Goal: Book appointment/travel/reservation

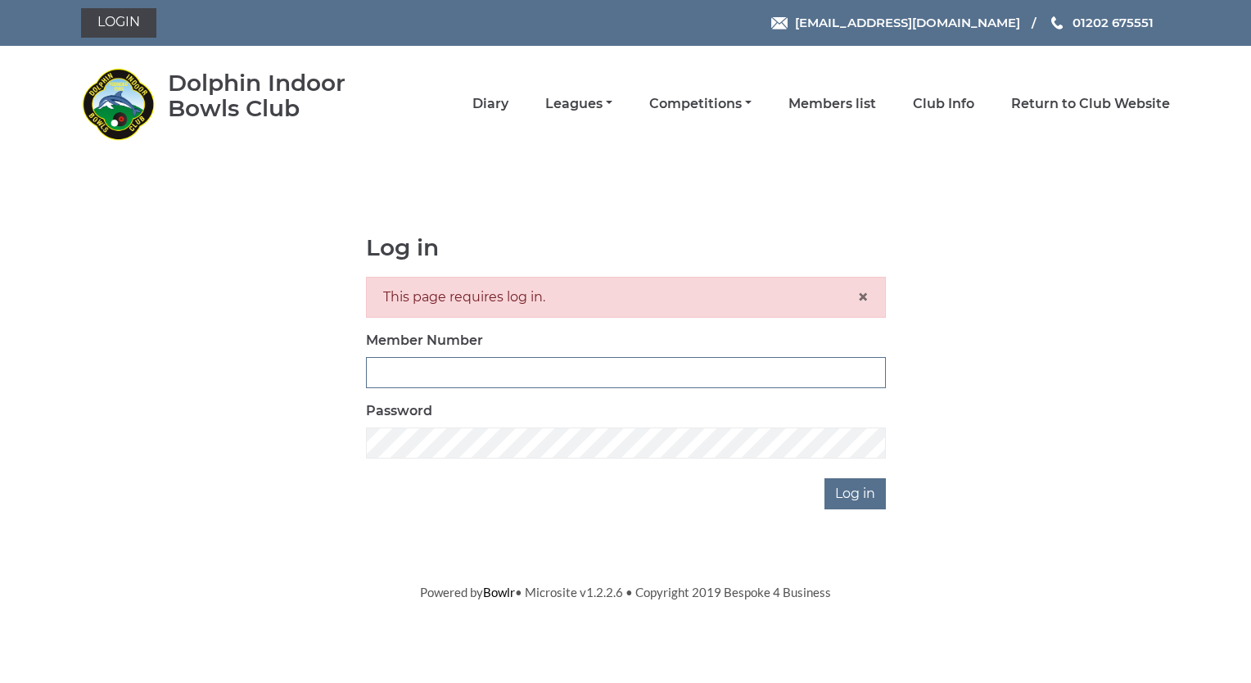
click at [430, 365] on input "Member Number" at bounding box center [626, 372] width 520 height 31
type input "4032"
click at [856, 489] on input "Log in" at bounding box center [855, 493] width 61 height 31
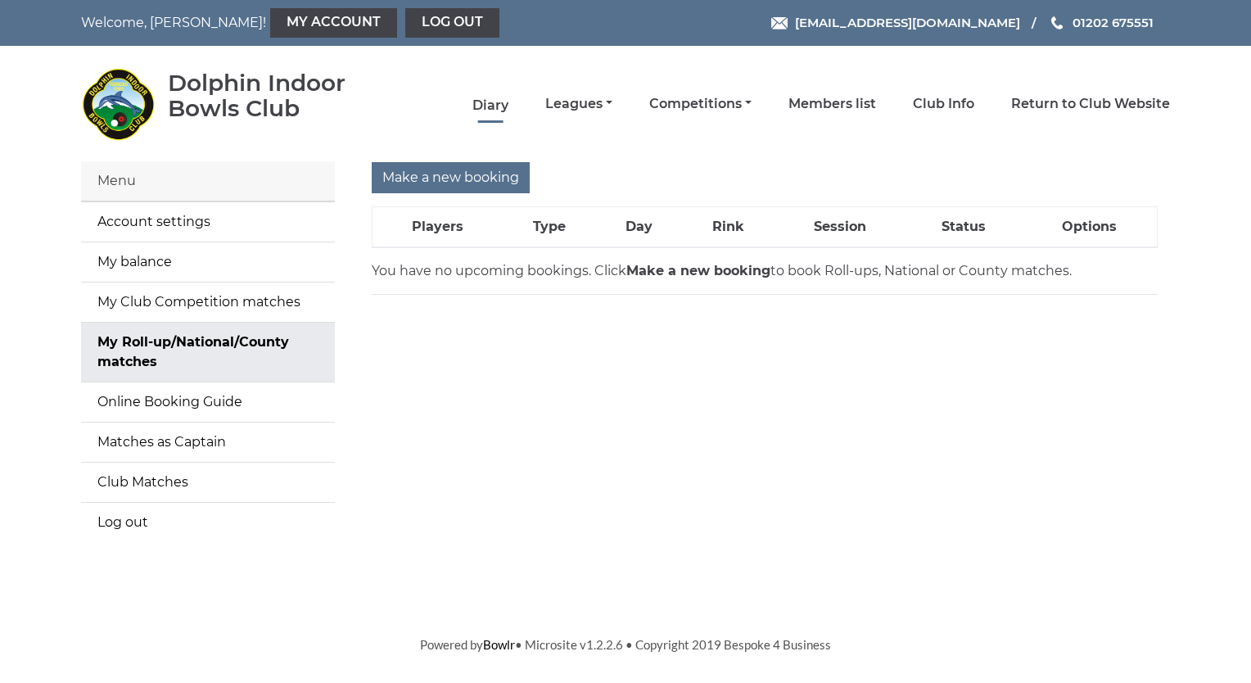
click at [482, 97] on link "Diary" at bounding box center [491, 106] width 36 height 18
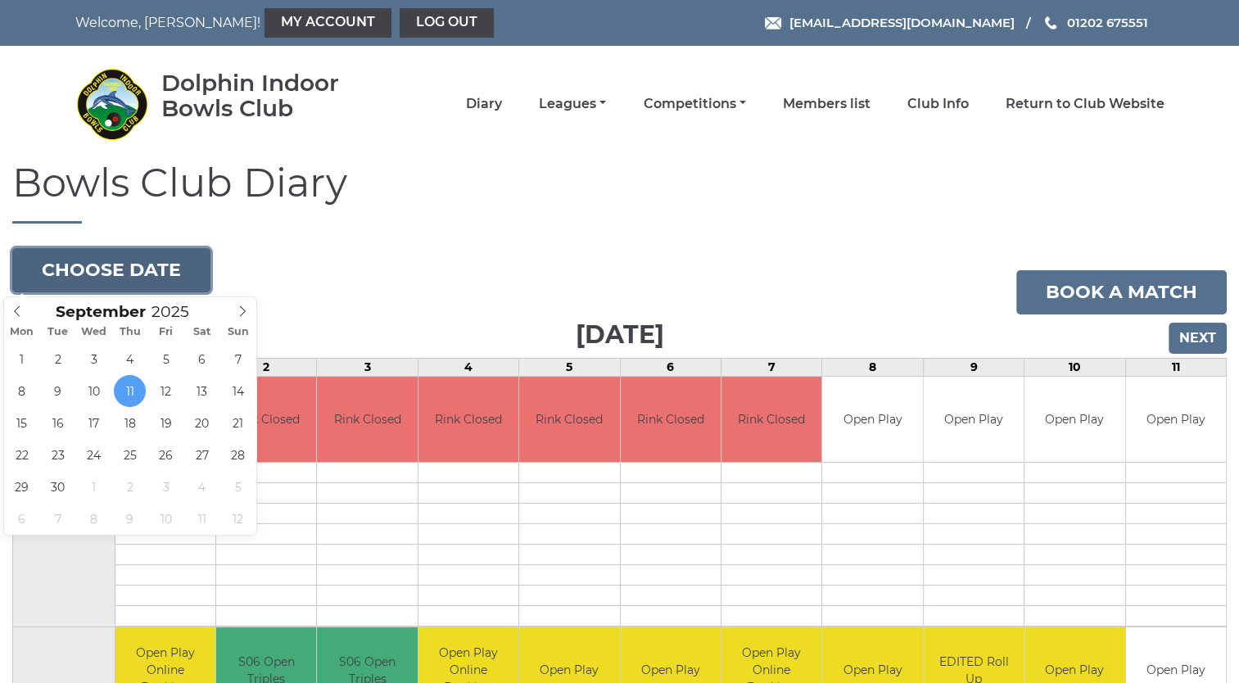
click at [112, 259] on button "Choose date" at bounding box center [111, 270] width 198 height 44
type input "2025-09-16"
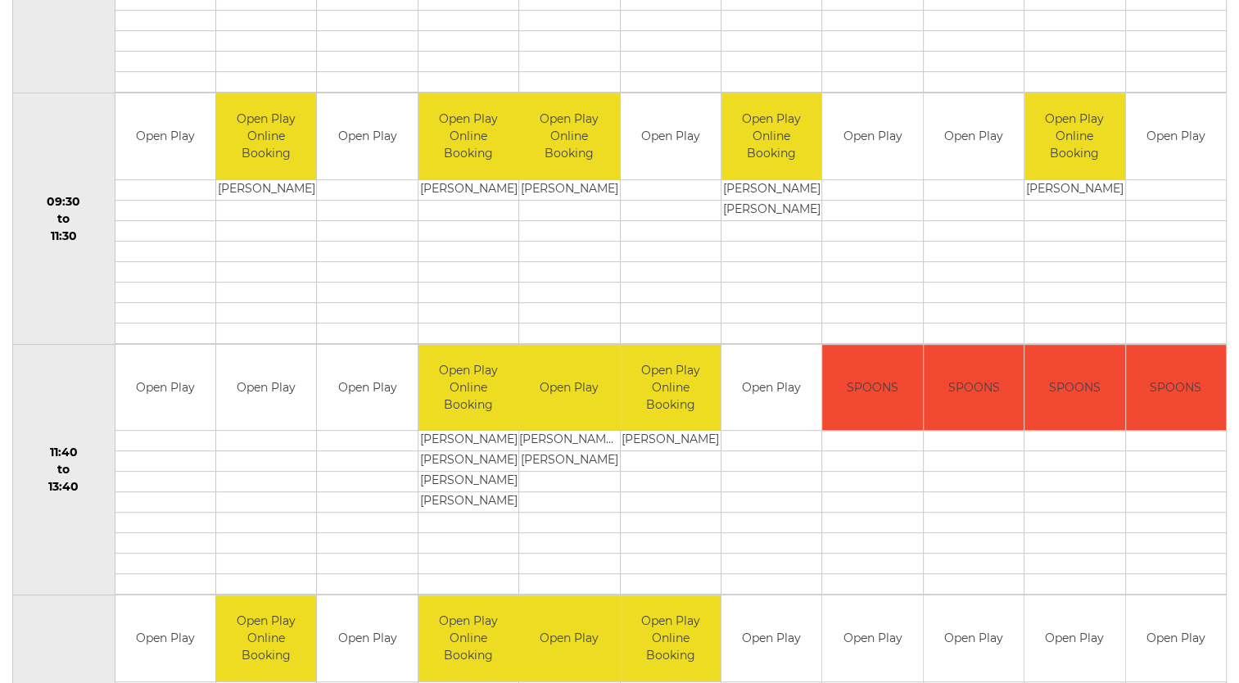
scroll to position [541, 0]
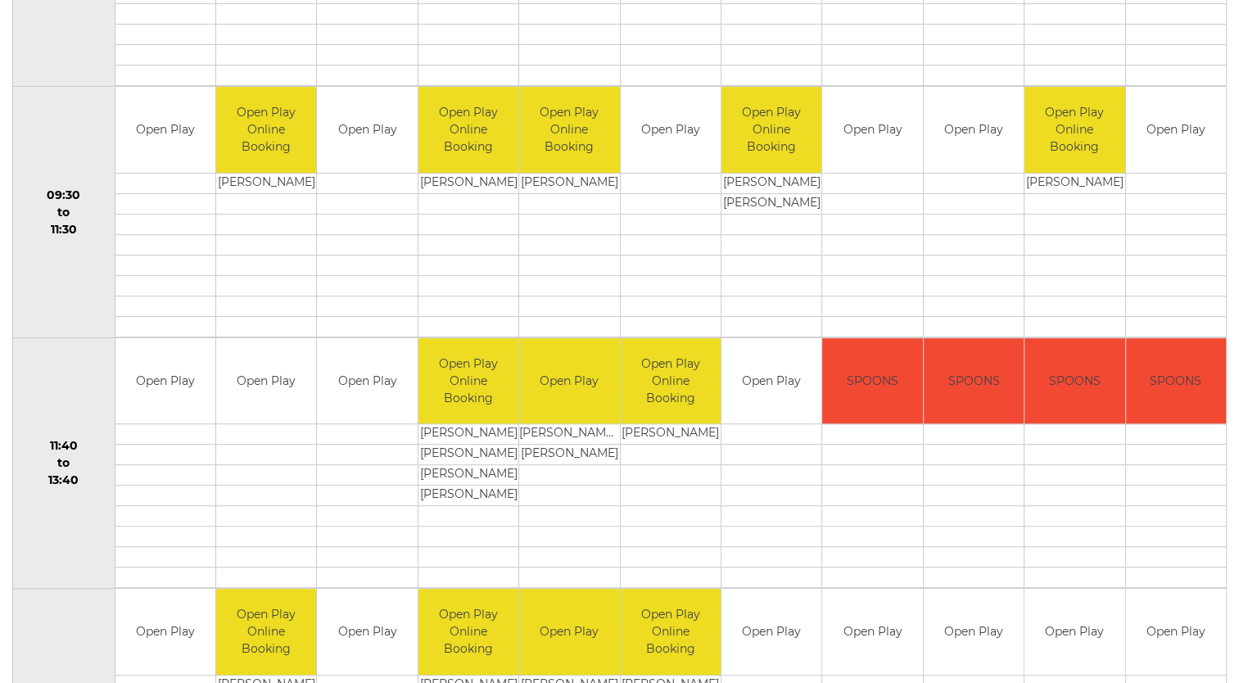
click at [349, 426] on td at bounding box center [367, 434] width 100 height 20
click at [344, 413] on td "Open Play" at bounding box center [367, 381] width 100 height 86
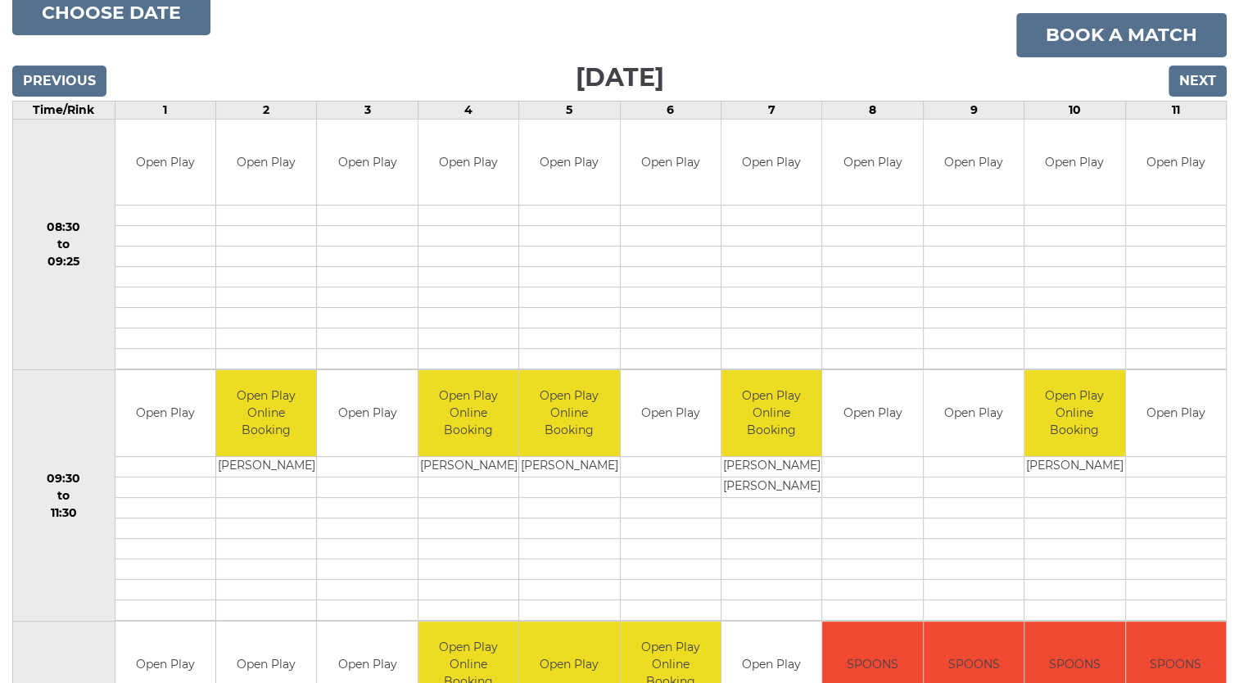
scroll to position [255, 0]
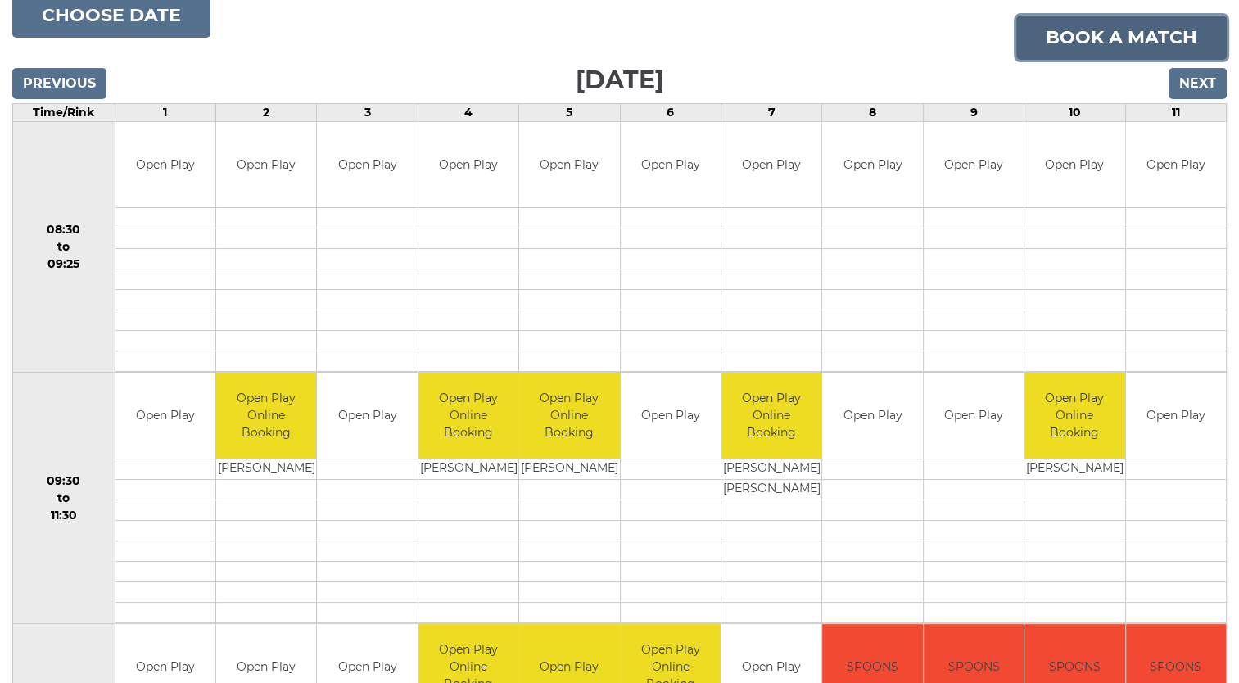
click at [1109, 44] on link "Book a match" at bounding box center [1121, 38] width 210 height 44
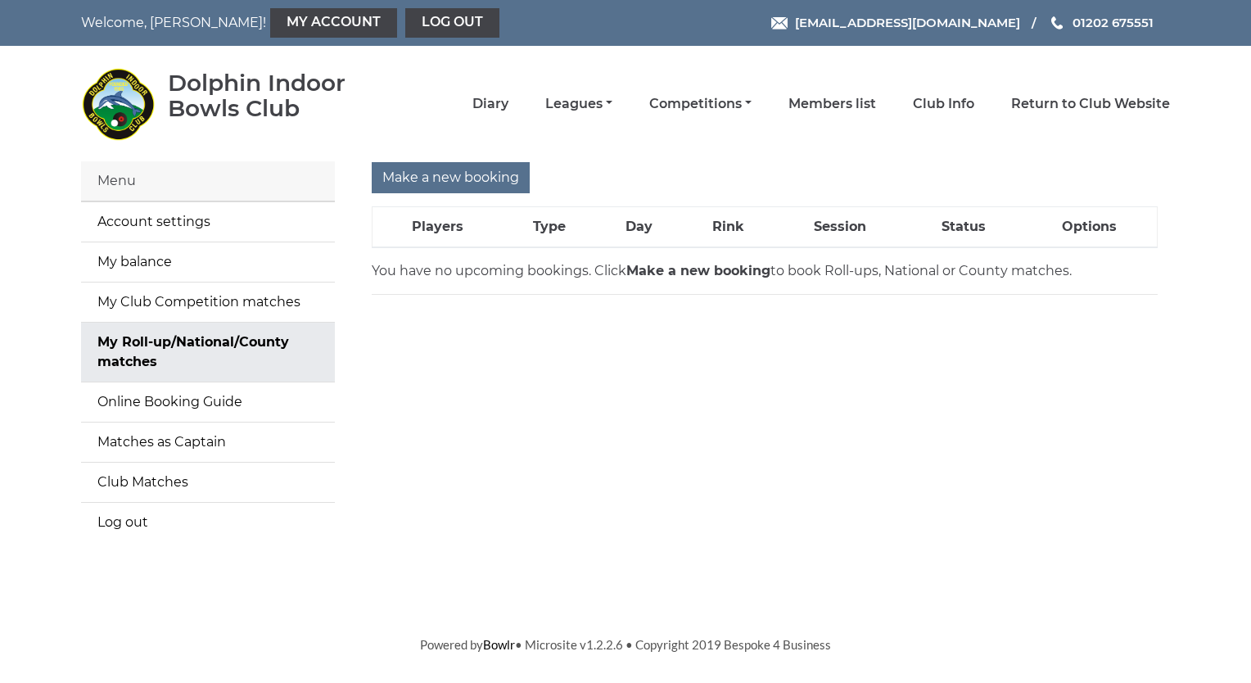
click at [681, 274] on strong "Make a new booking" at bounding box center [699, 271] width 144 height 16
click at [699, 261] on p "You have no upcoming bookings. Click Make a new booking to book Roll-ups, Natio…" at bounding box center [765, 271] width 786 height 20
click at [699, 263] on p "You have no upcoming bookings. Click Make a new booking to book Roll-ups, Natio…" at bounding box center [765, 271] width 786 height 20
click at [405, 175] on input "Make a new booking" at bounding box center [451, 177] width 158 height 31
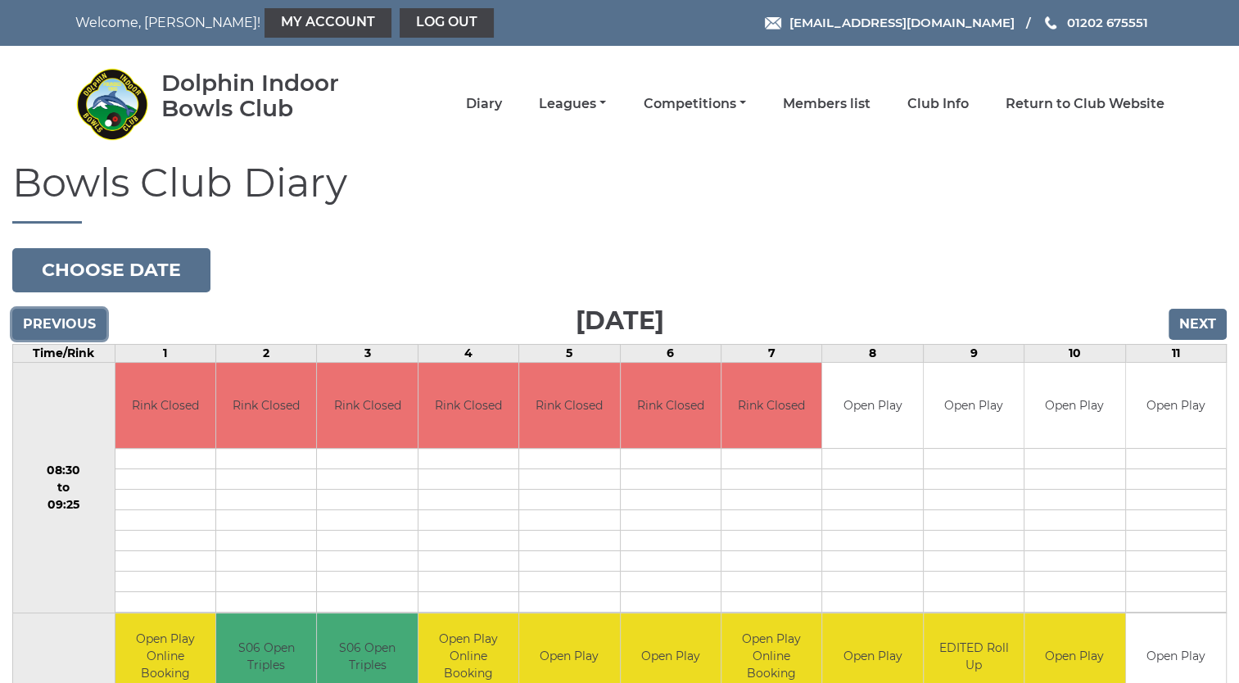
click at [66, 337] on input "Previous" at bounding box center [59, 324] width 94 height 31
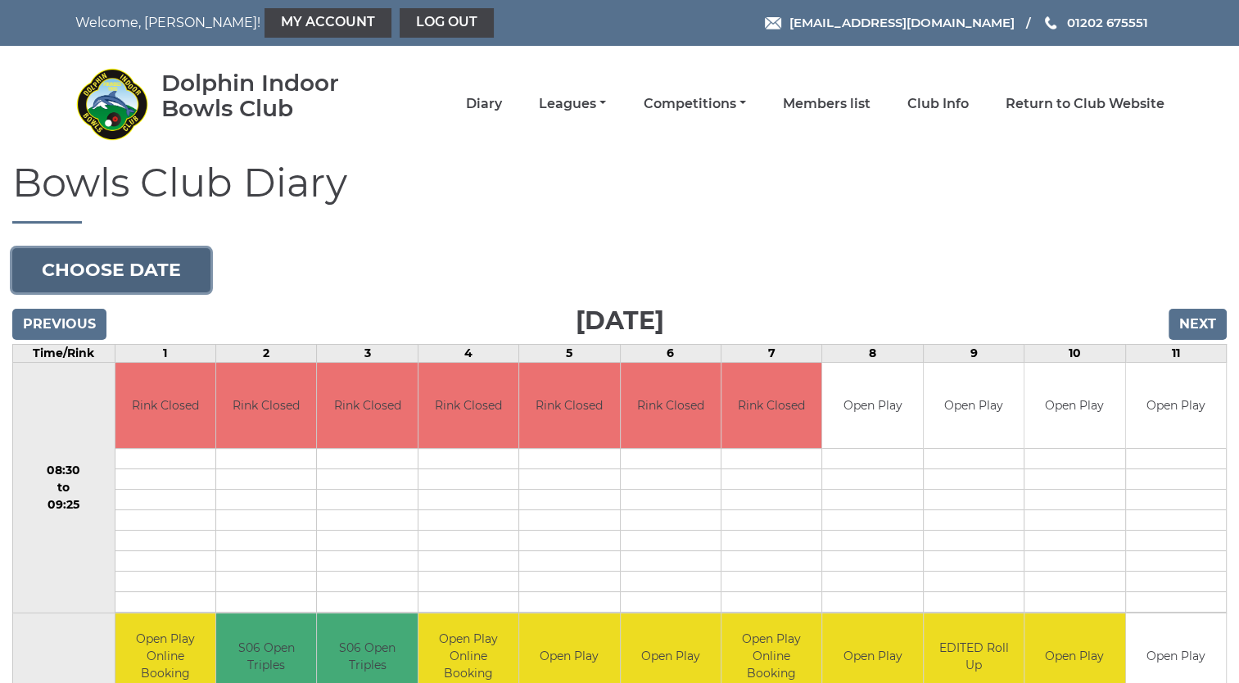
click at [104, 265] on button "Choose date" at bounding box center [111, 270] width 198 height 44
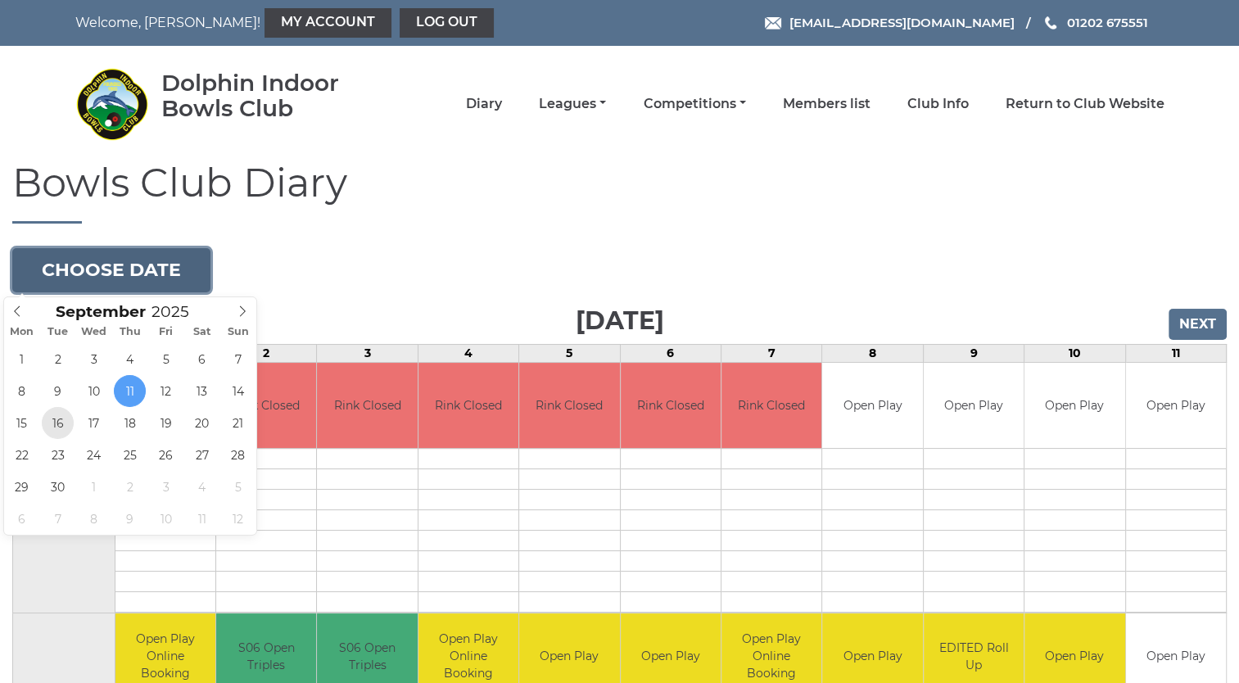
type input "[DATE]"
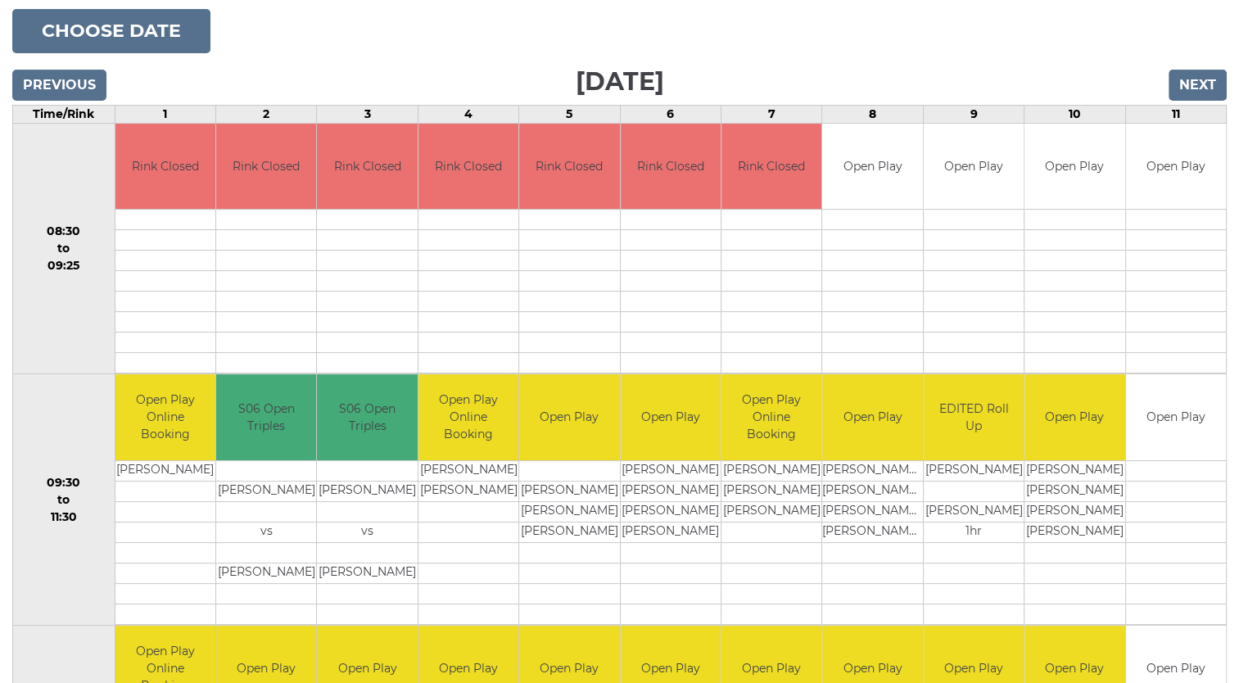
scroll to position [265, 0]
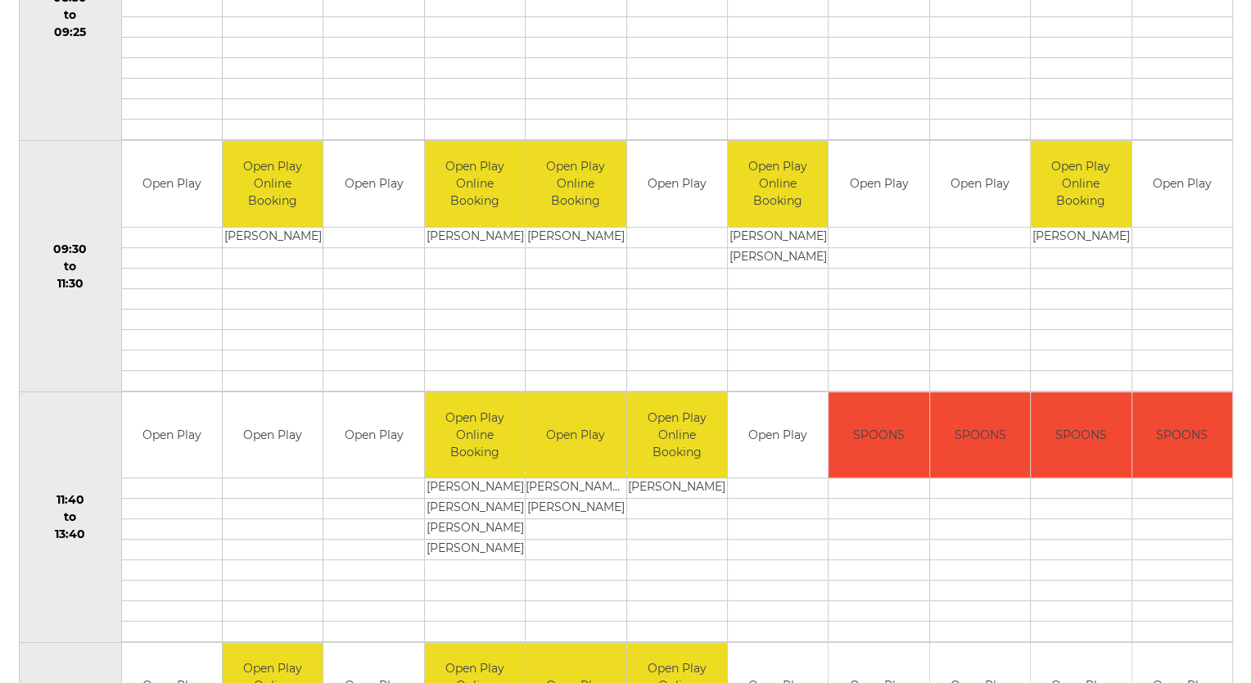
scroll to position [491, 0]
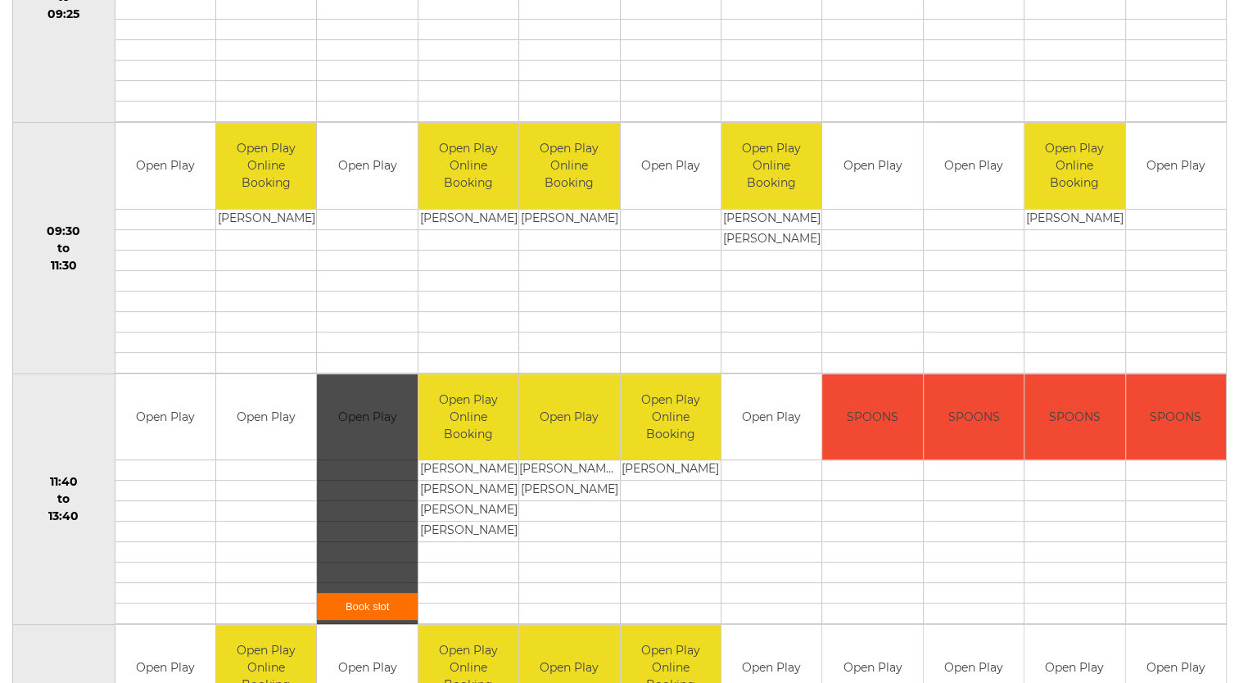
click at [369, 611] on link "Book slot" at bounding box center [367, 606] width 100 height 27
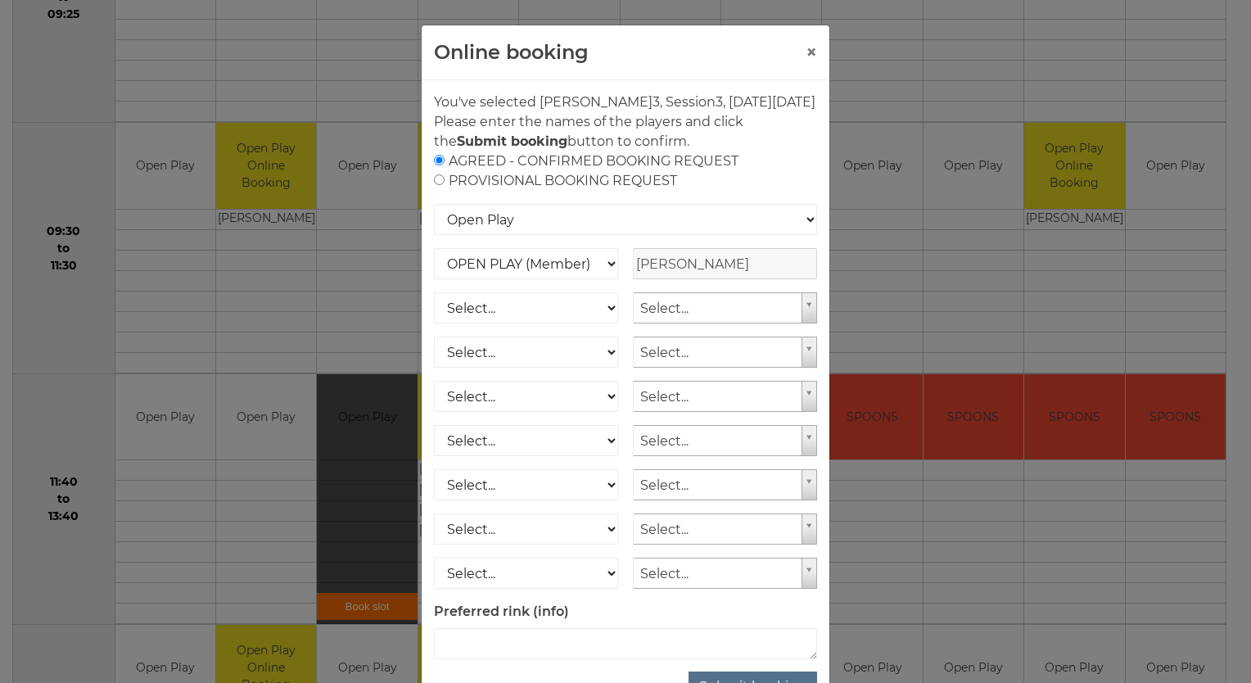
scroll to position [75, 0]
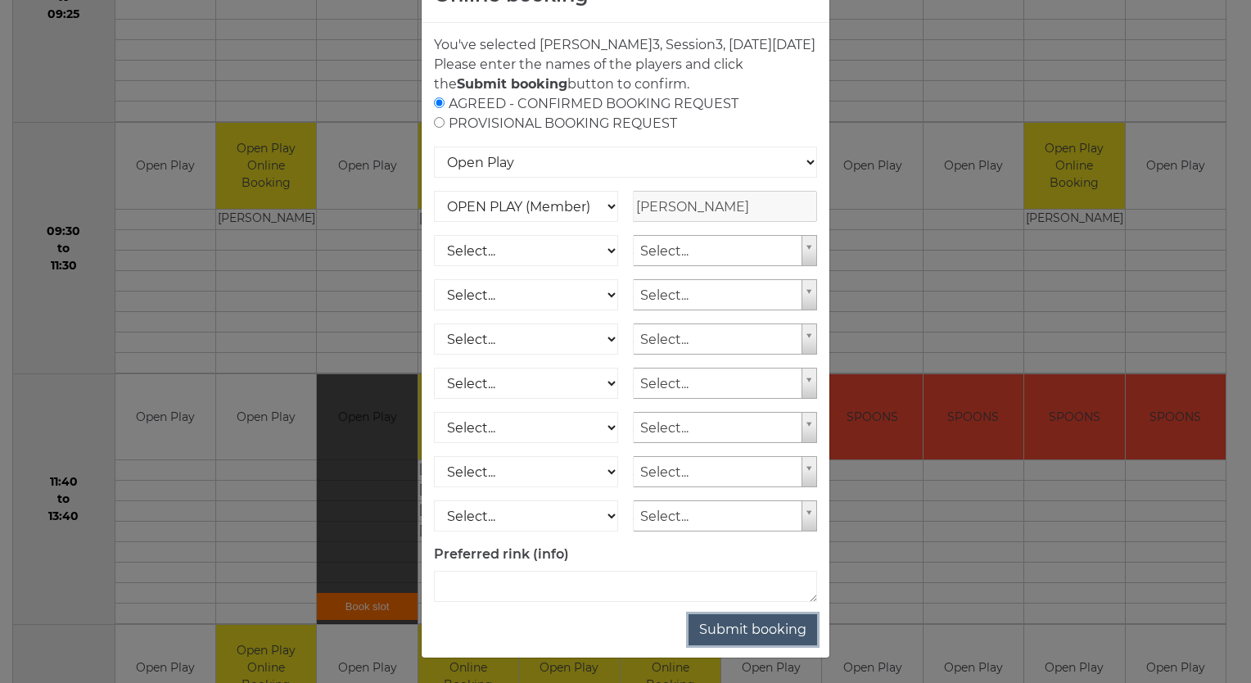
click at [736, 629] on button "Submit booking" at bounding box center [753, 629] width 129 height 31
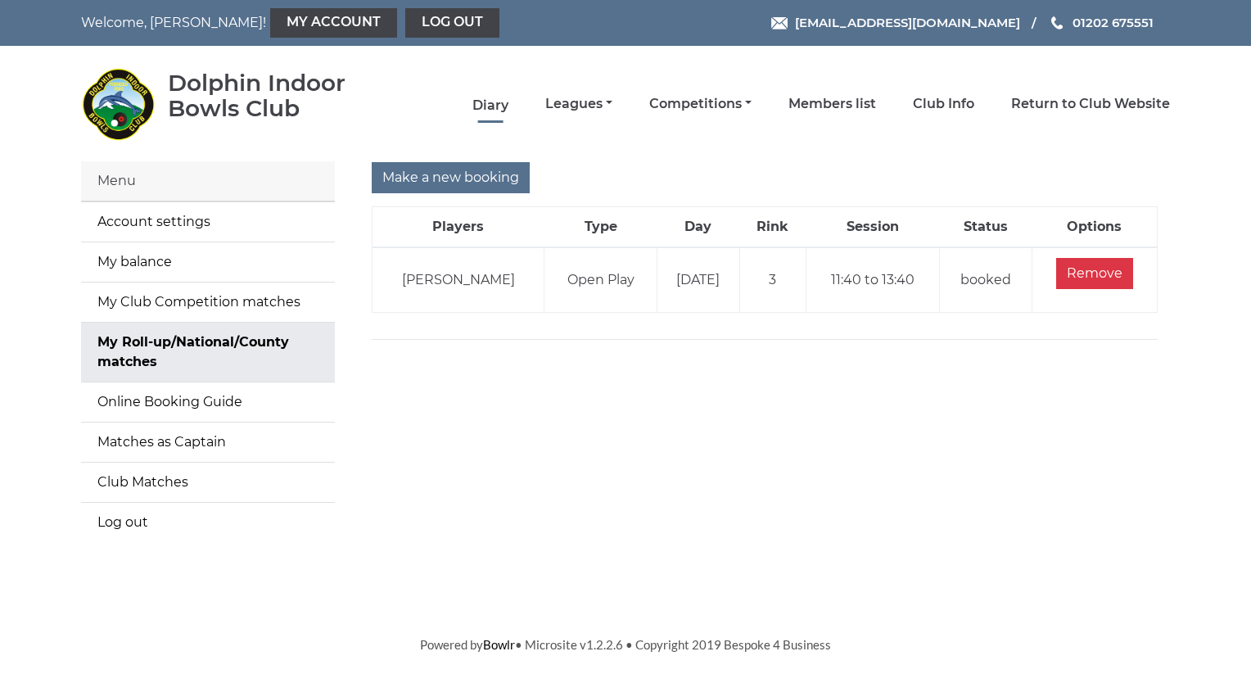
click at [486, 102] on link "Diary" at bounding box center [491, 106] width 36 height 18
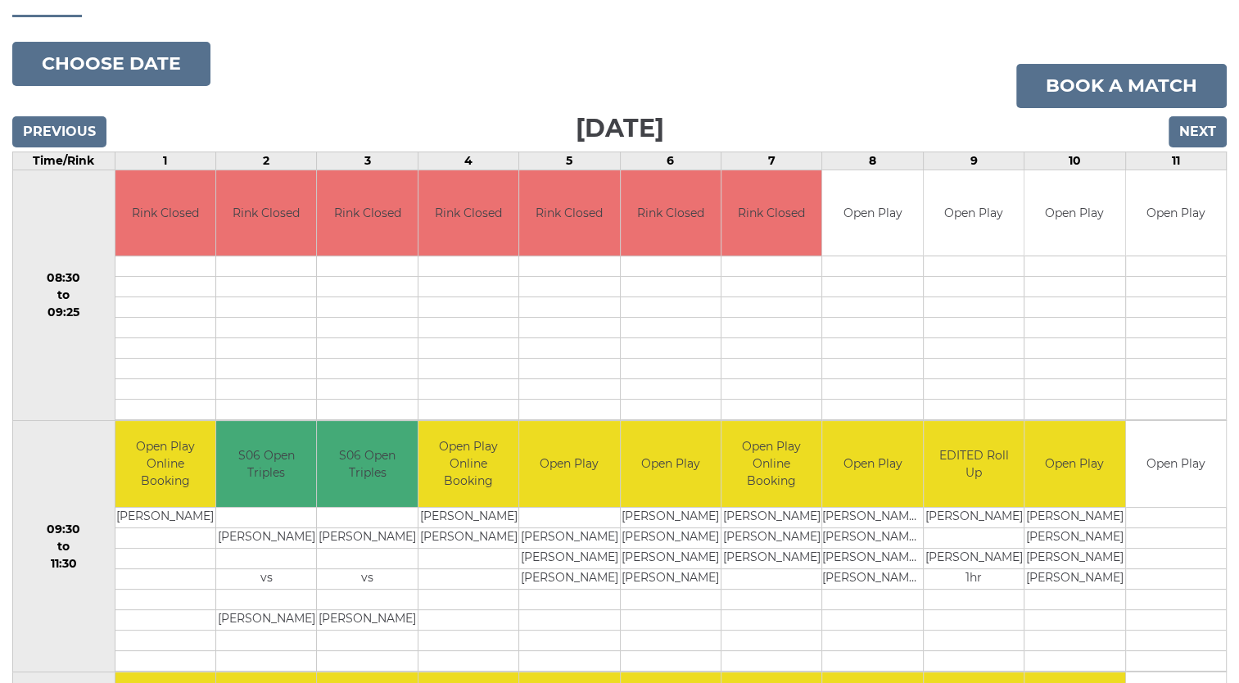
scroll to position [172, 0]
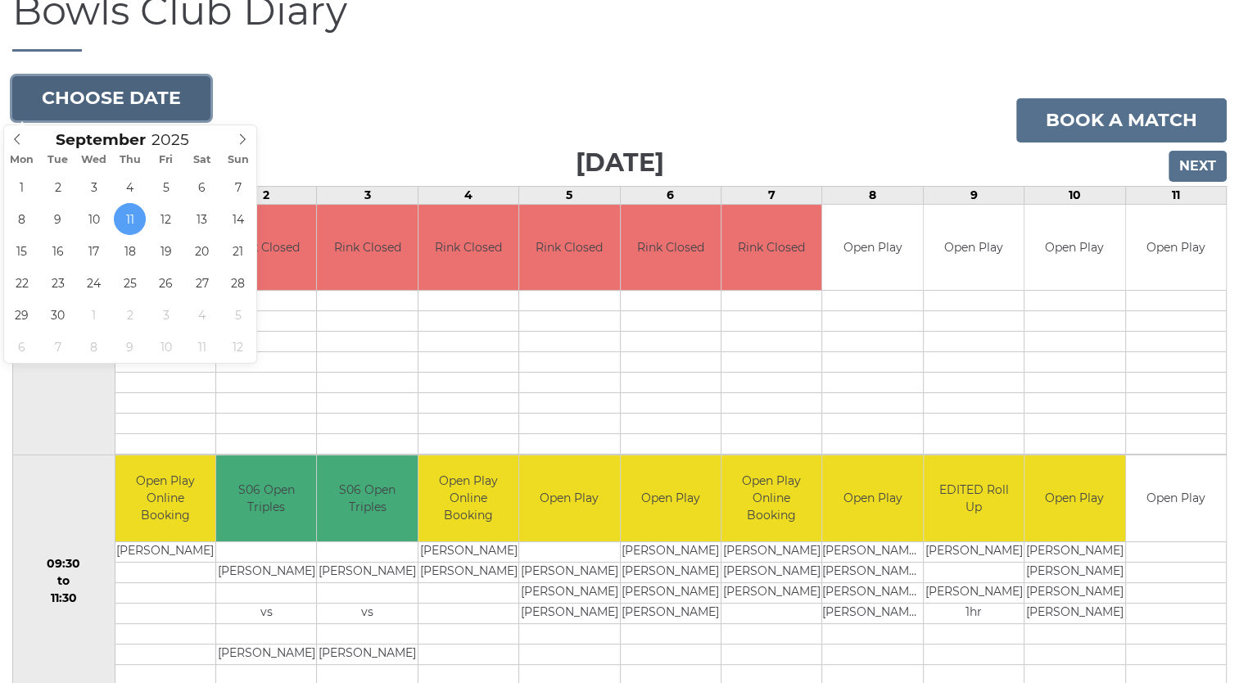
click at [151, 99] on button "Choose date" at bounding box center [111, 98] width 198 height 44
type input "[DATE]"
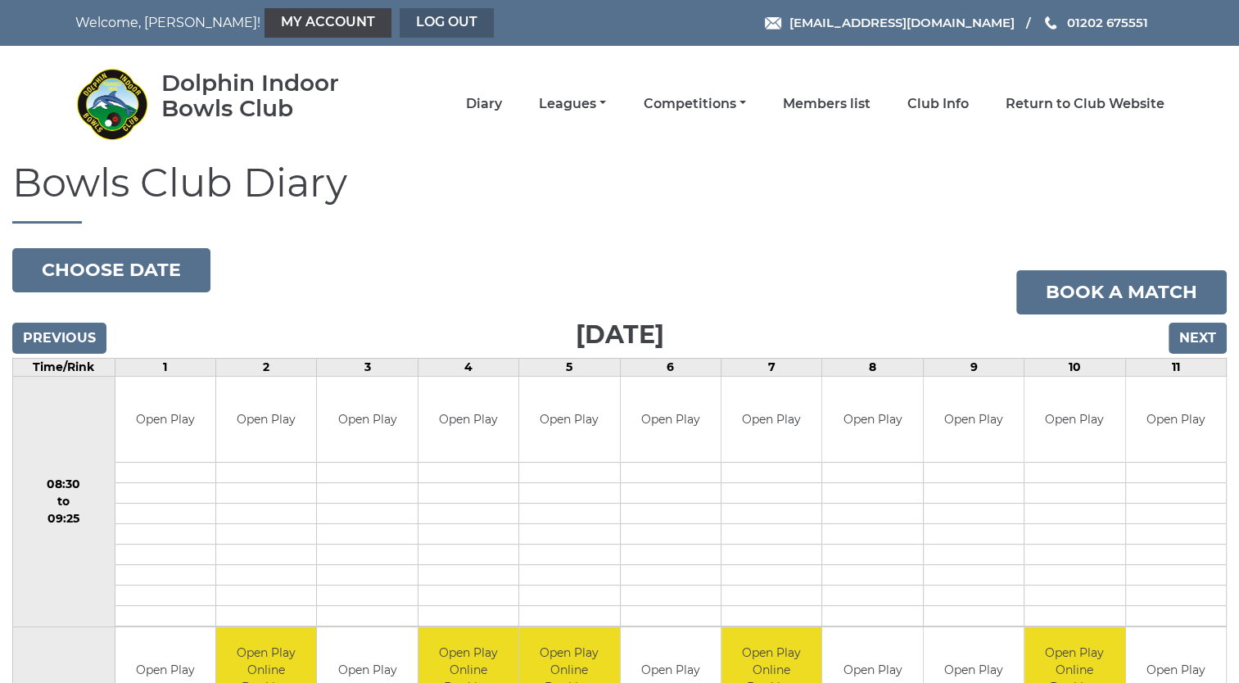
click at [400, 19] on link "Log out" at bounding box center [447, 22] width 94 height 29
